Goal: Task Accomplishment & Management: Manage account settings

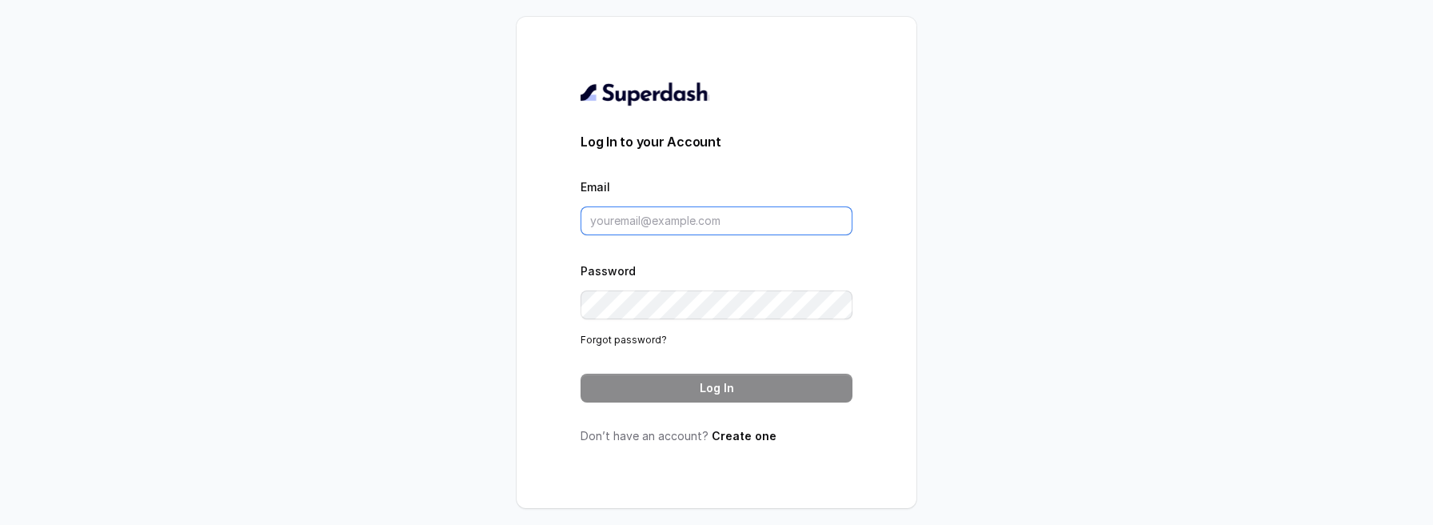
click at [624, 219] on input "Email" at bounding box center [717, 220] width 272 height 29
type input "[EMAIL_ADDRESS][DOMAIN_NAME]"
